Goal: Browse casually

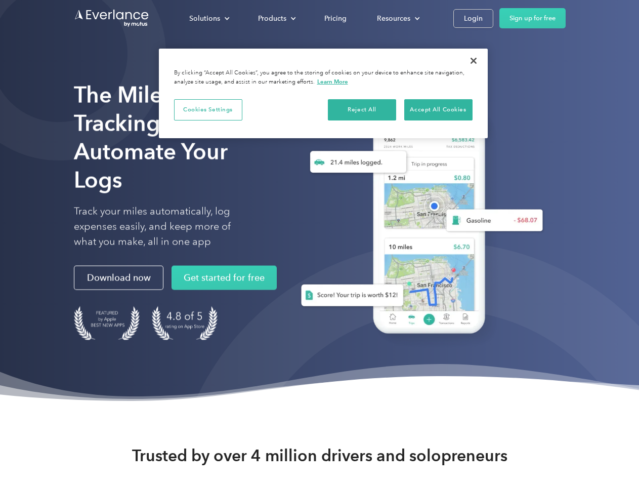
click at [209, 18] on div "Solutions" at bounding box center [204, 18] width 31 height 13
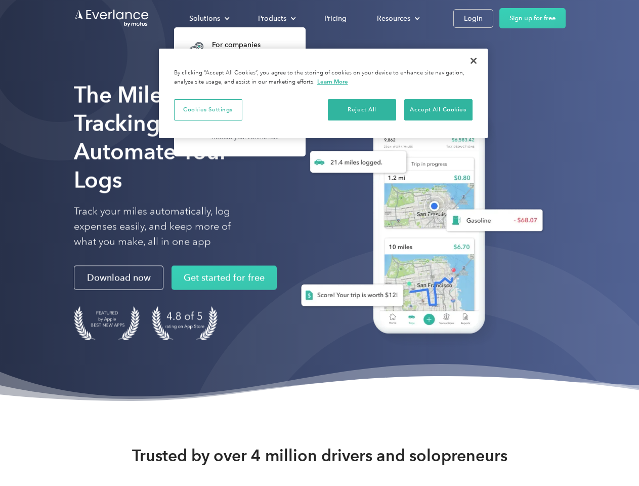
click at [276, 18] on div "Products" at bounding box center [272, 18] width 28 height 13
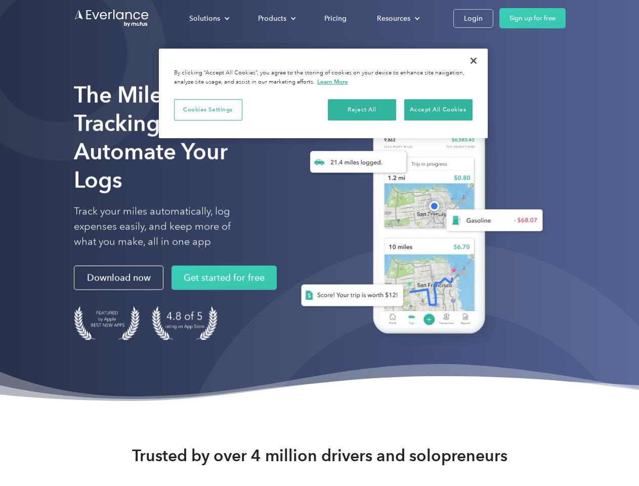
click at [397, 18] on div "Resources" at bounding box center [393, 18] width 33 height 13
click at [208, 109] on button "Cookies Settings" at bounding box center [208, 109] width 68 height 21
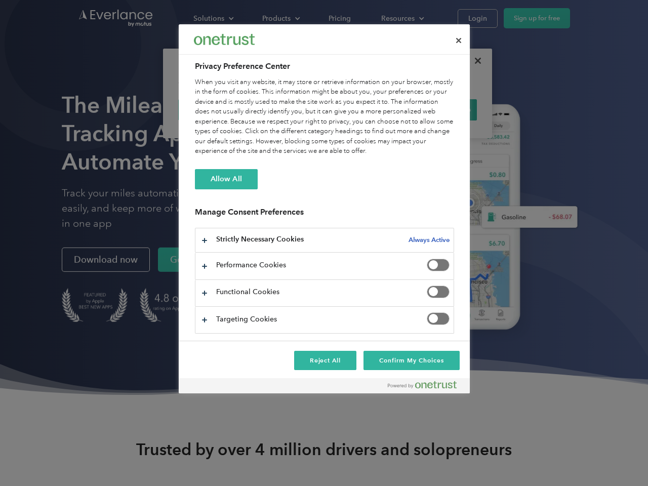
click at [362, 109] on div "When you visit any website, it may store or retrieve information on your browse…" at bounding box center [324, 116] width 259 height 79
click at [438, 109] on div "When you visit any website, it may store or retrieve information on your browse…" at bounding box center [324, 116] width 259 height 79
click at [474, 61] on div at bounding box center [324, 243] width 648 height 486
